Goal: Navigation & Orientation: Find specific page/section

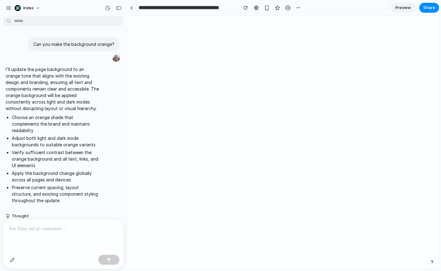
scroll to position [380, 0]
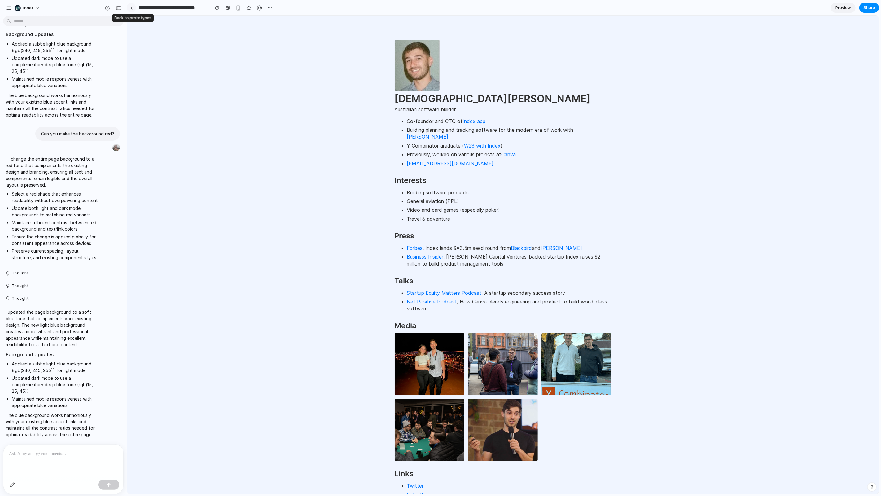
click at [135, 9] on link at bounding box center [131, 7] width 9 height 9
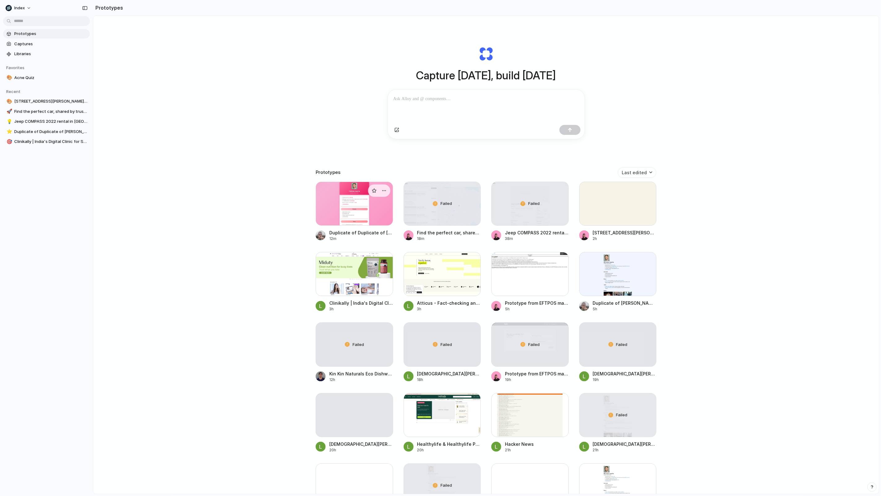
click at [341, 211] on div at bounding box center [354, 204] width 77 height 44
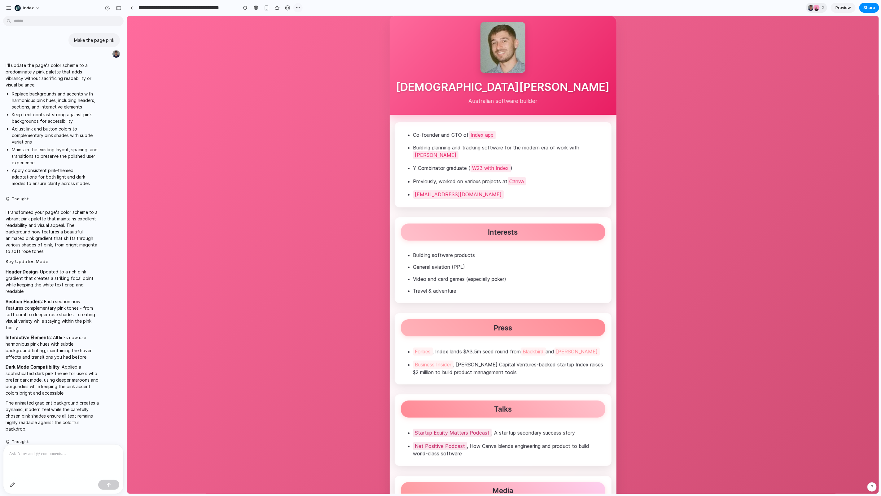
click at [296, 8] on div "button" at bounding box center [298, 7] width 5 height 5
click at [301, 20] on div at bounding box center [299, 21] width 5 height 5
click at [131, 10] on link at bounding box center [131, 7] width 9 height 9
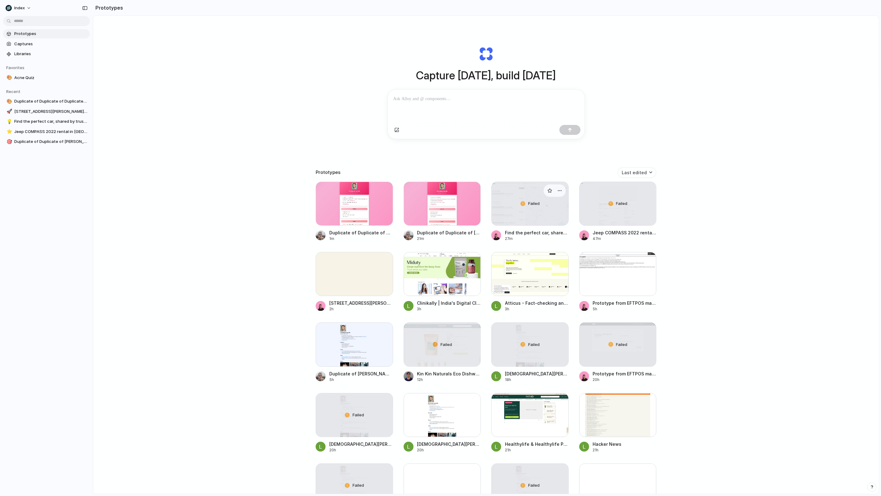
click at [528, 212] on div "Failed" at bounding box center [530, 203] width 77 height 43
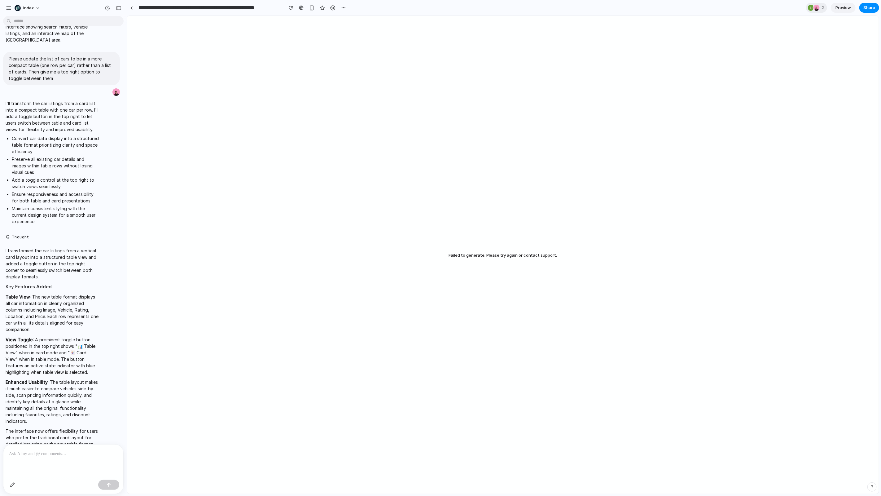
scroll to position [50, 0]
click at [130, 11] on link at bounding box center [131, 7] width 9 height 9
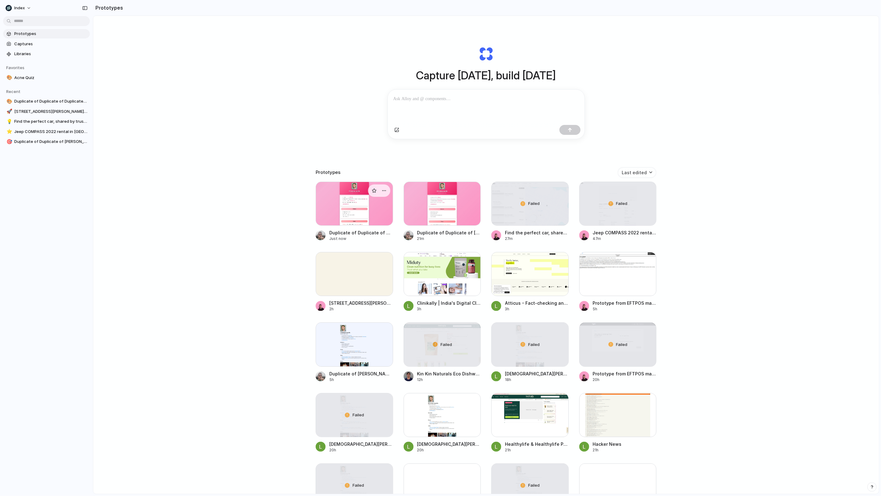
click at [340, 210] on div at bounding box center [354, 204] width 77 height 44
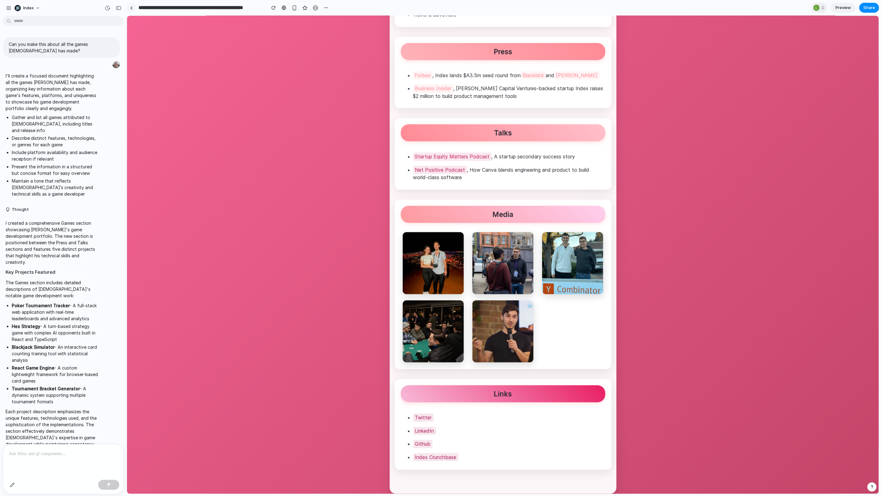
click at [135, 9] on link at bounding box center [131, 7] width 9 height 9
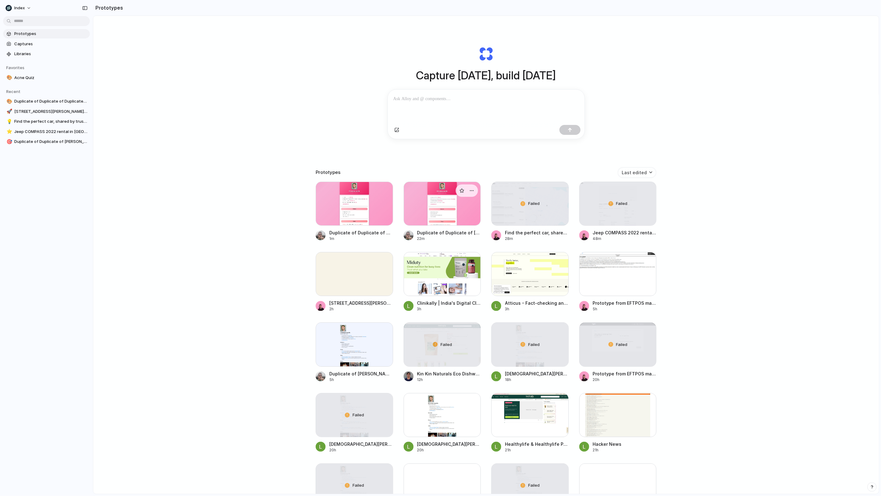
click at [429, 210] on div at bounding box center [442, 204] width 77 height 44
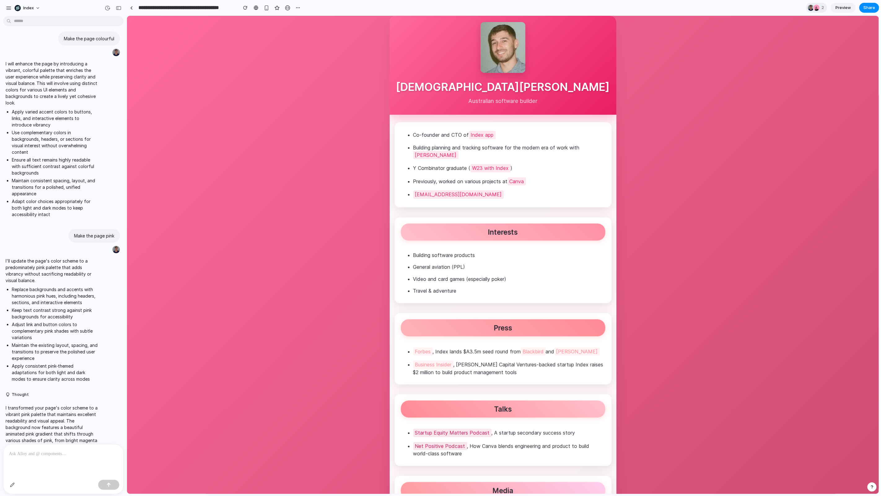
scroll to position [402, 0]
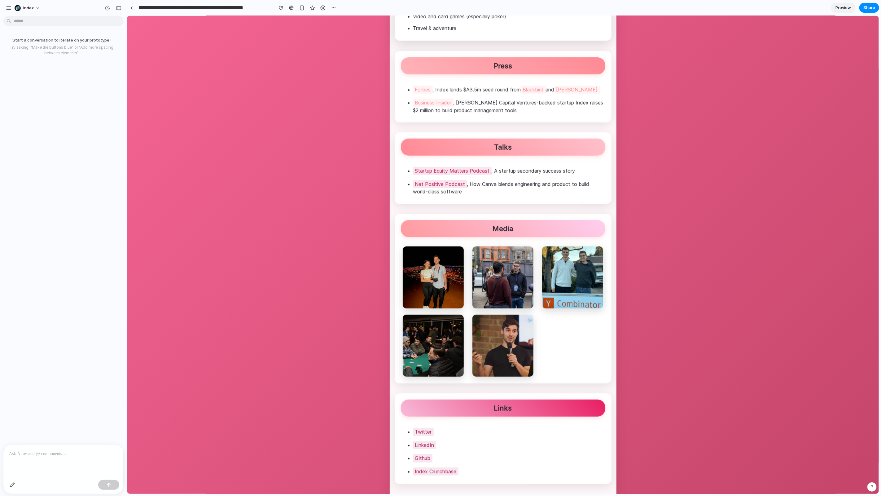
scroll to position [276, 0]
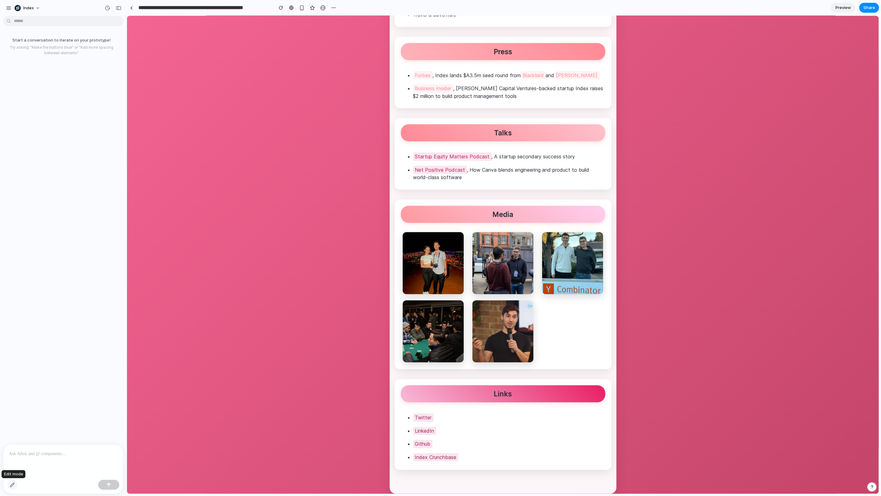
click at [11, 487] on button "button" at bounding box center [12, 485] width 10 height 10
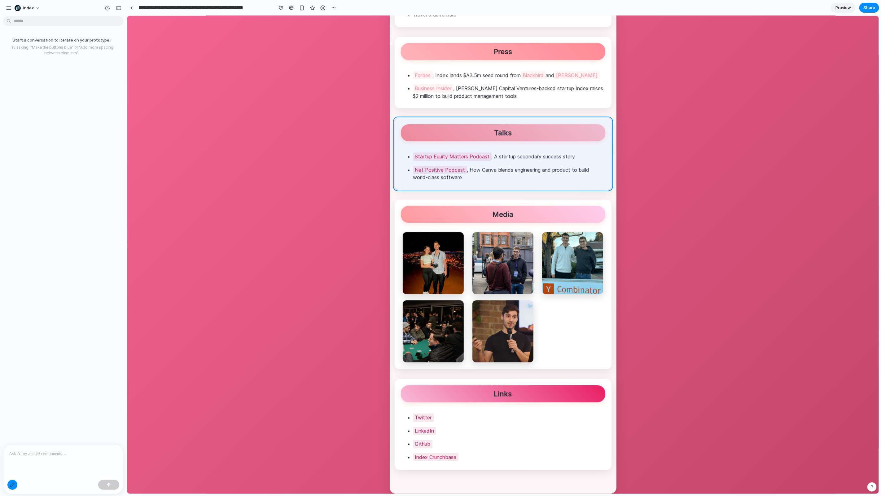
click at [530, 146] on div at bounding box center [503, 255] width 752 height 478
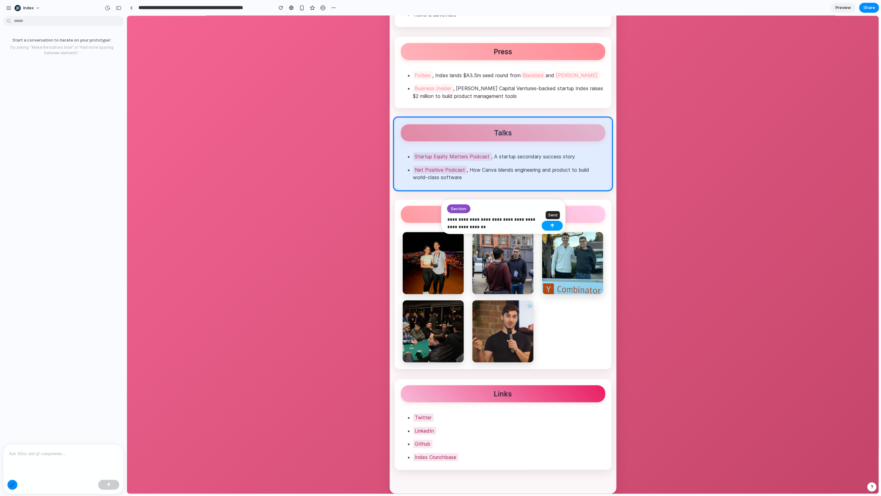
click at [559, 225] on button "button" at bounding box center [552, 226] width 21 height 10
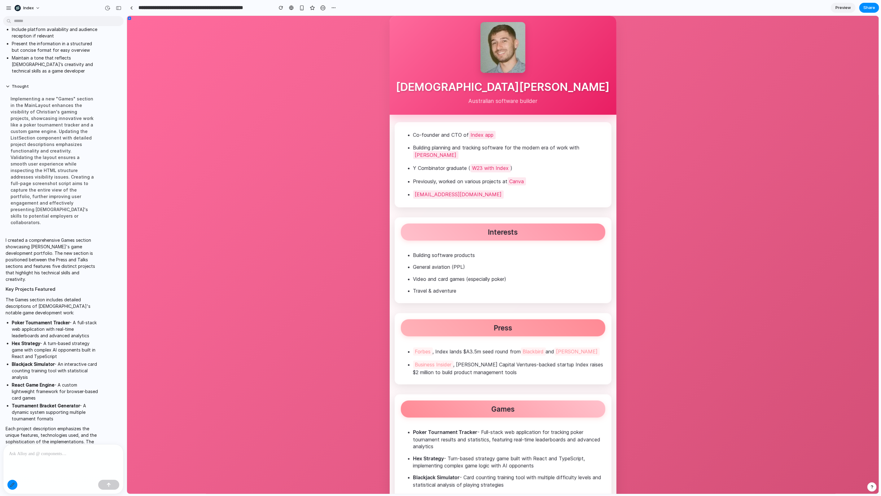
scroll to position [0, 0]
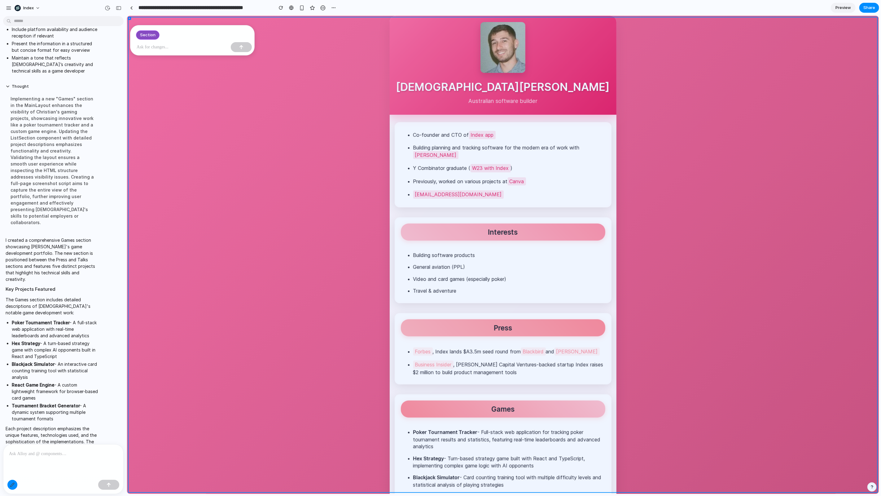
click at [338, 337] on div at bounding box center [503, 255] width 752 height 478
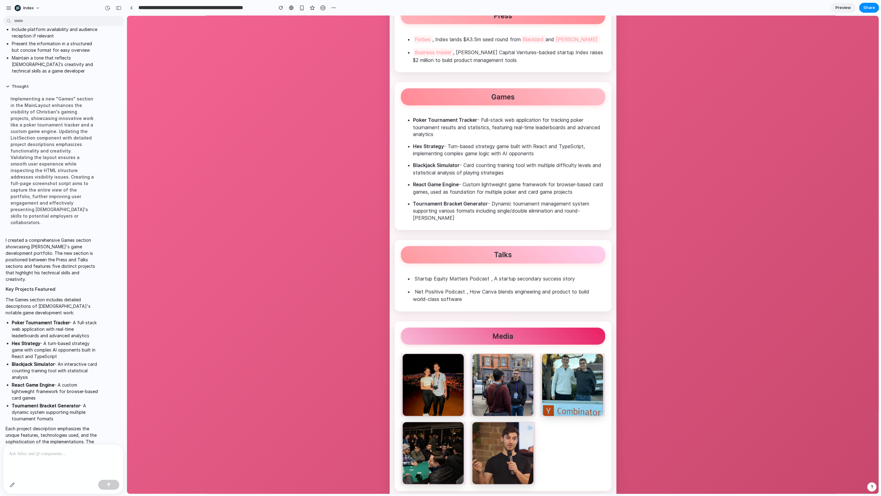
scroll to position [327, 0]
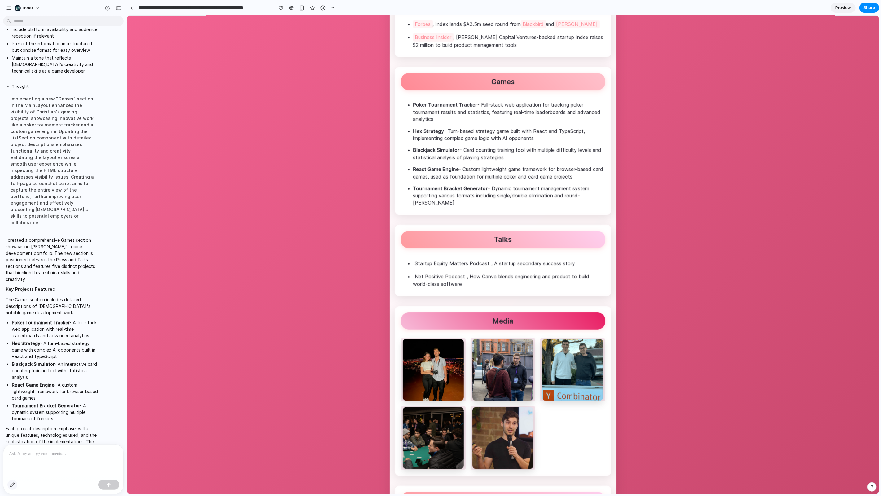
click at [9, 484] on button "button" at bounding box center [12, 485] width 10 height 10
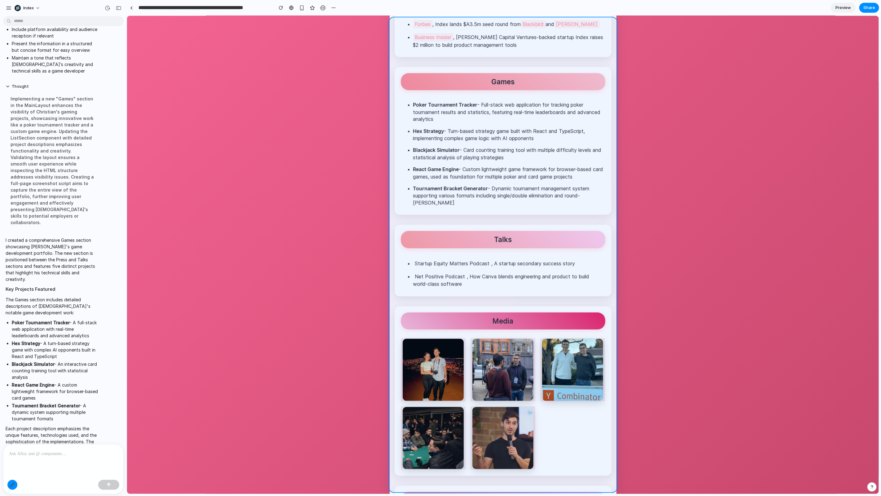
click at [395, 241] on div at bounding box center [503, 255] width 752 height 478
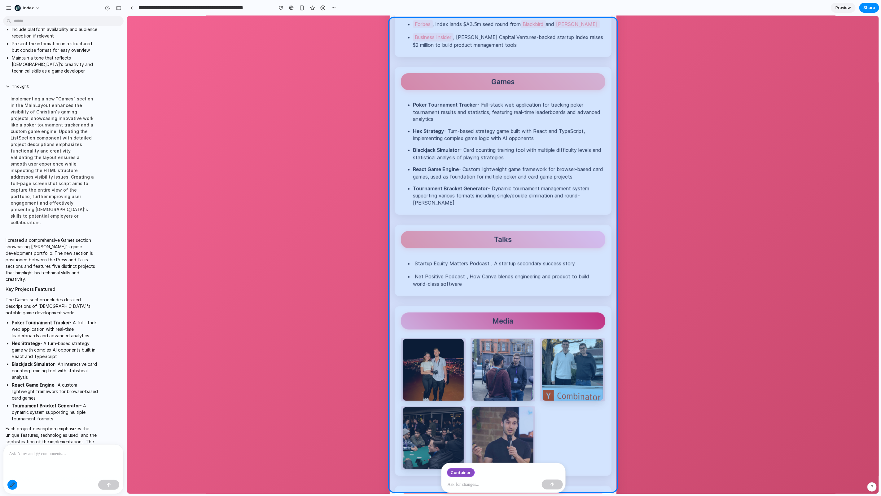
click at [395, 241] on div at bounding box center [503, 255] width 752 height 478
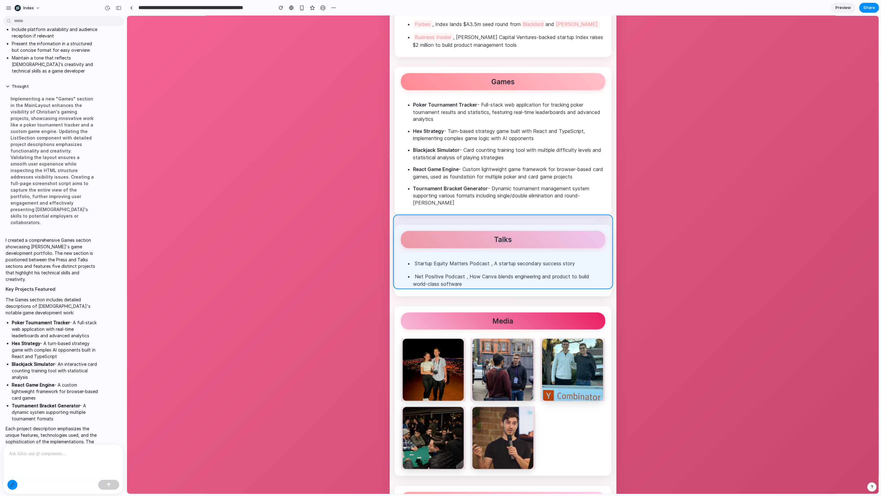
click at [397, 241] on div at bounding box center [503, 255] width 752 height 478
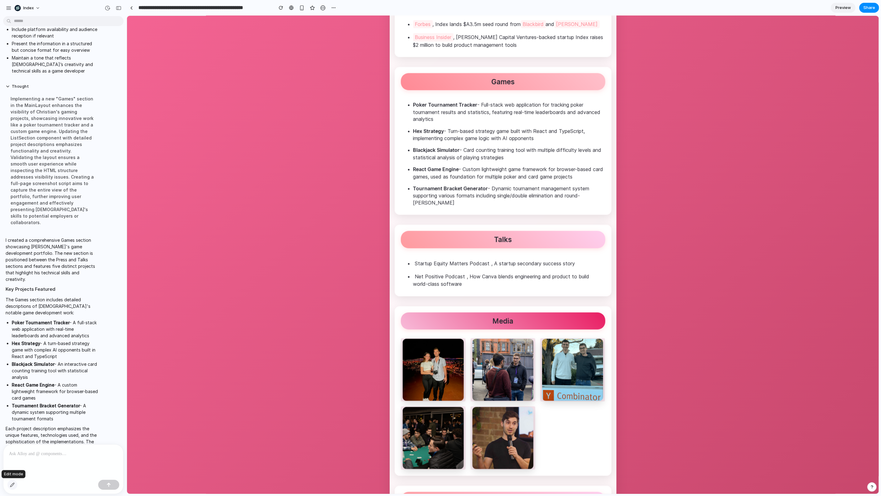
click at [11, 484] on div "button" at bounding box center [12, 484] width 5 height 5
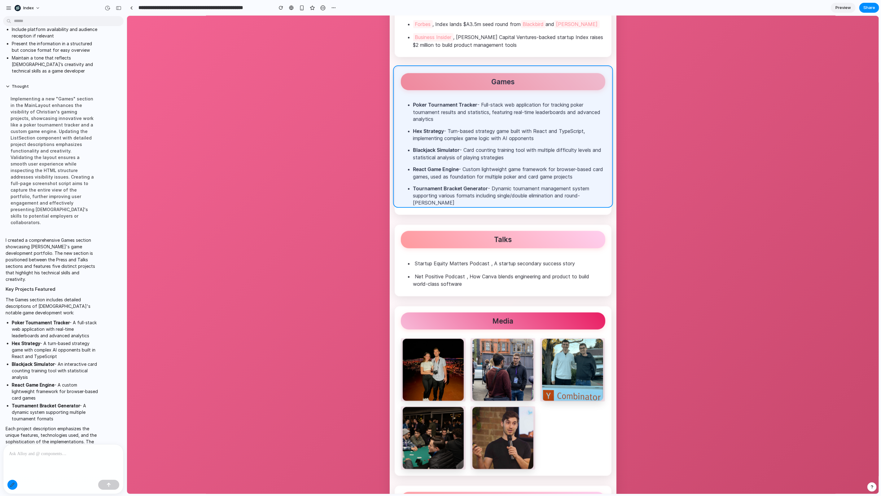
click at [400, 168] on div at bounding box center [503, 255] width 752 height 478
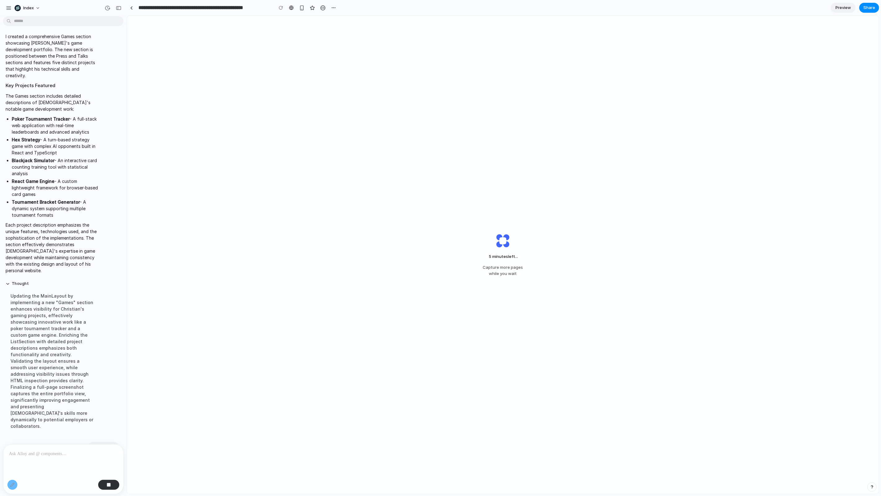
scroll to position [181, 0]
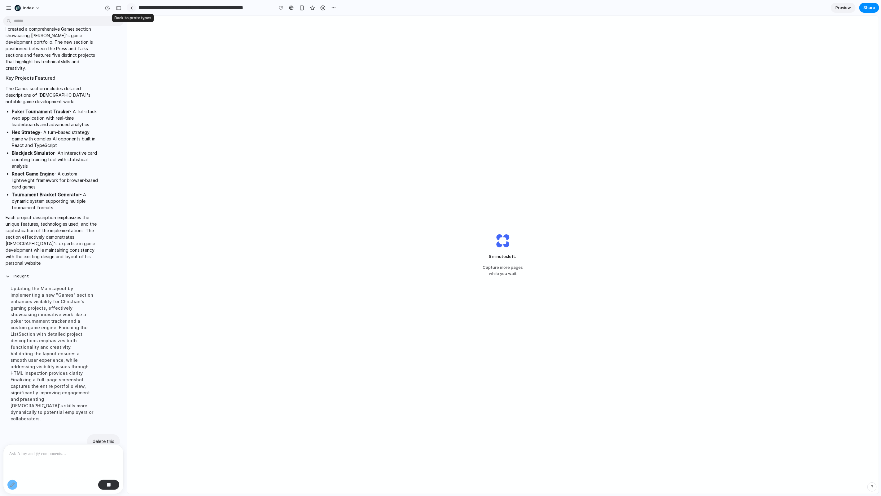
click at [133, 7] on link at bounding box center [131, 7] width 9 height 9
